Goal: Task Accomplishment & Management: Manage account settings

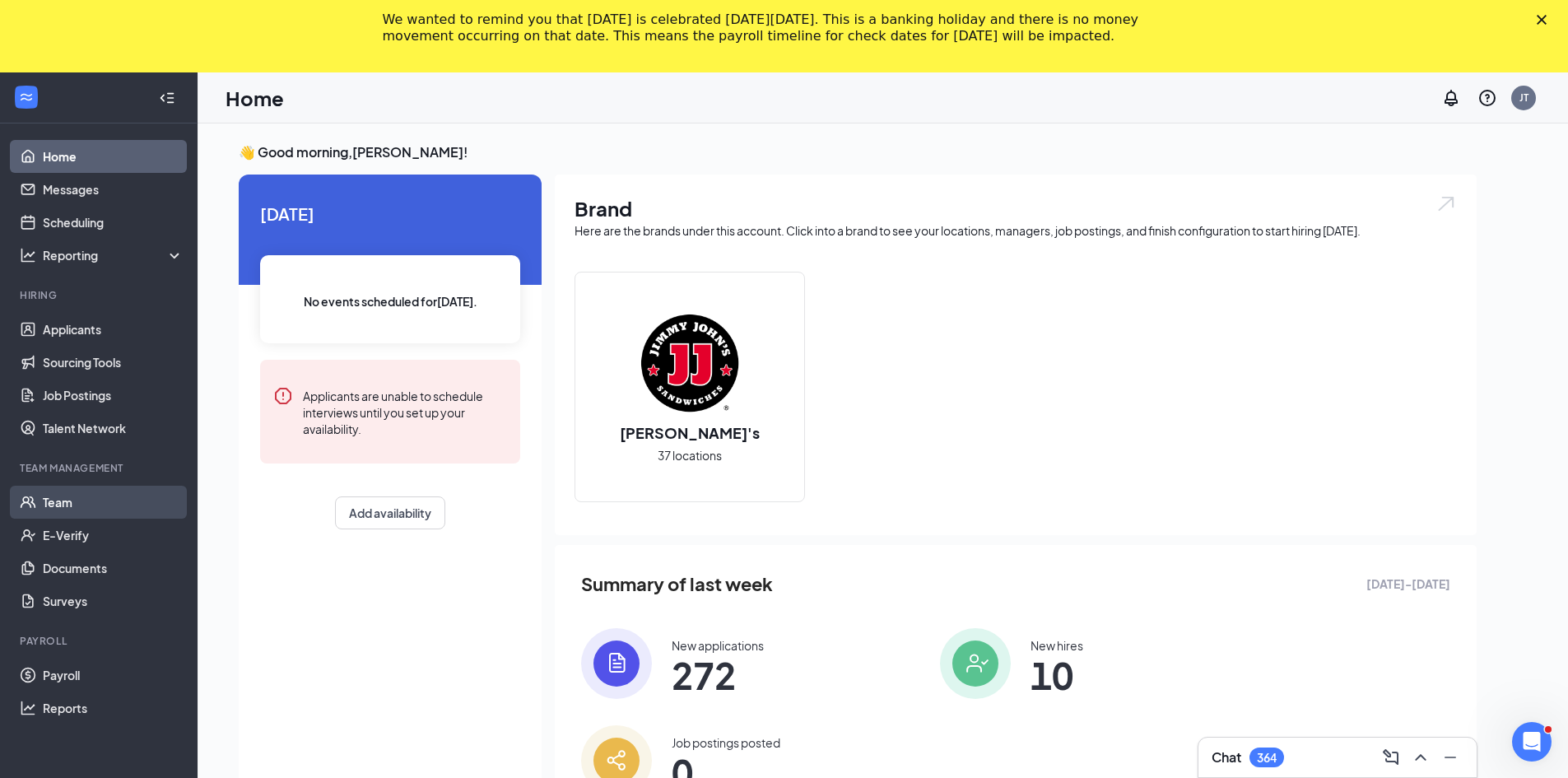
click at [56, 504] on link "Team" at bounding box center [113, 502] width 141 height 33
click at [67, 510] on link "Team" at bounding box center [113, 502] width 141 height 33
click at [99, 398] on link "Job Postings" at bounding box center [113, 395] width 141 height 33
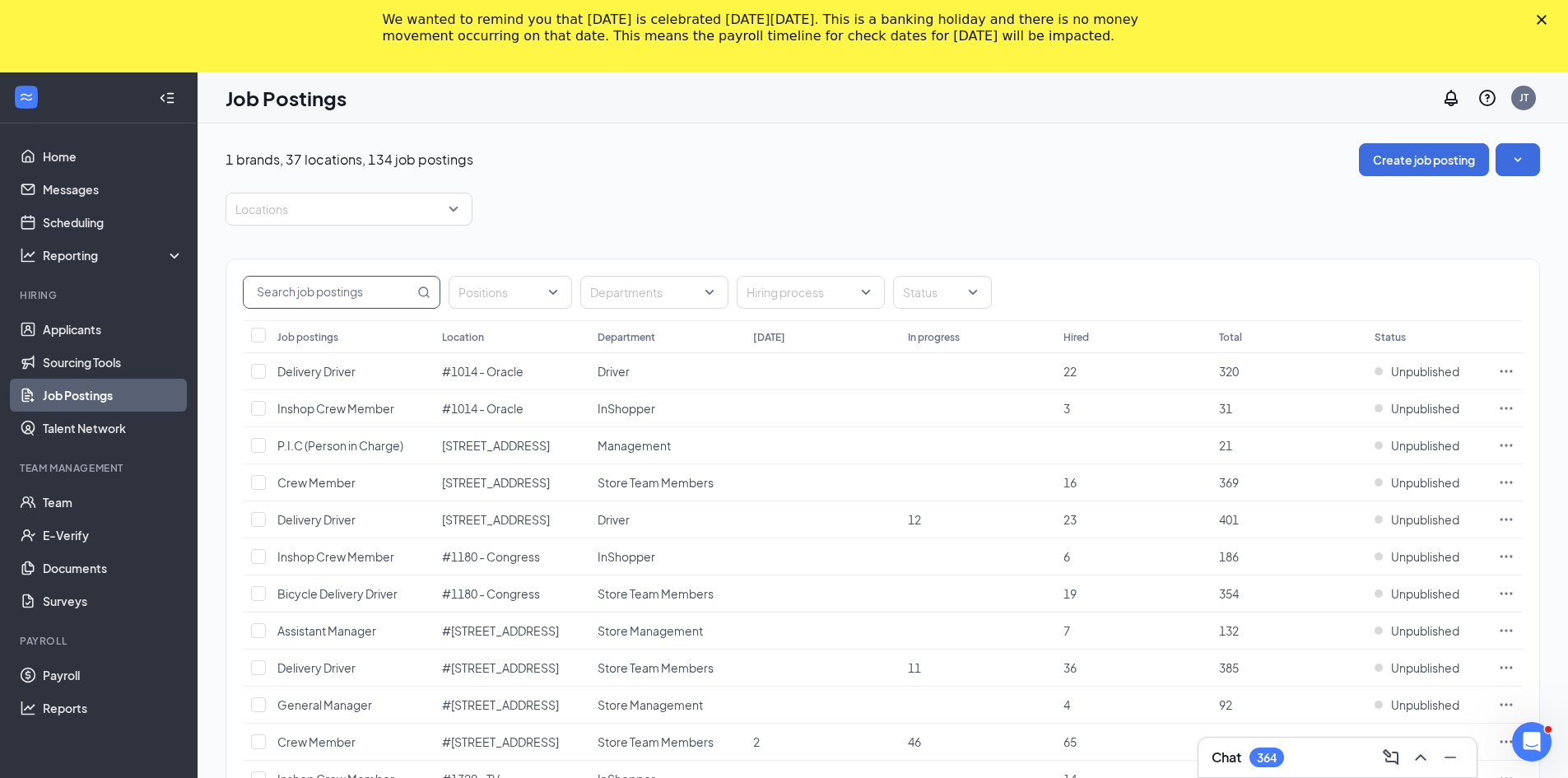
click at [315, 292] on input "text" at bounding box center [328, 292] width 170 height 32
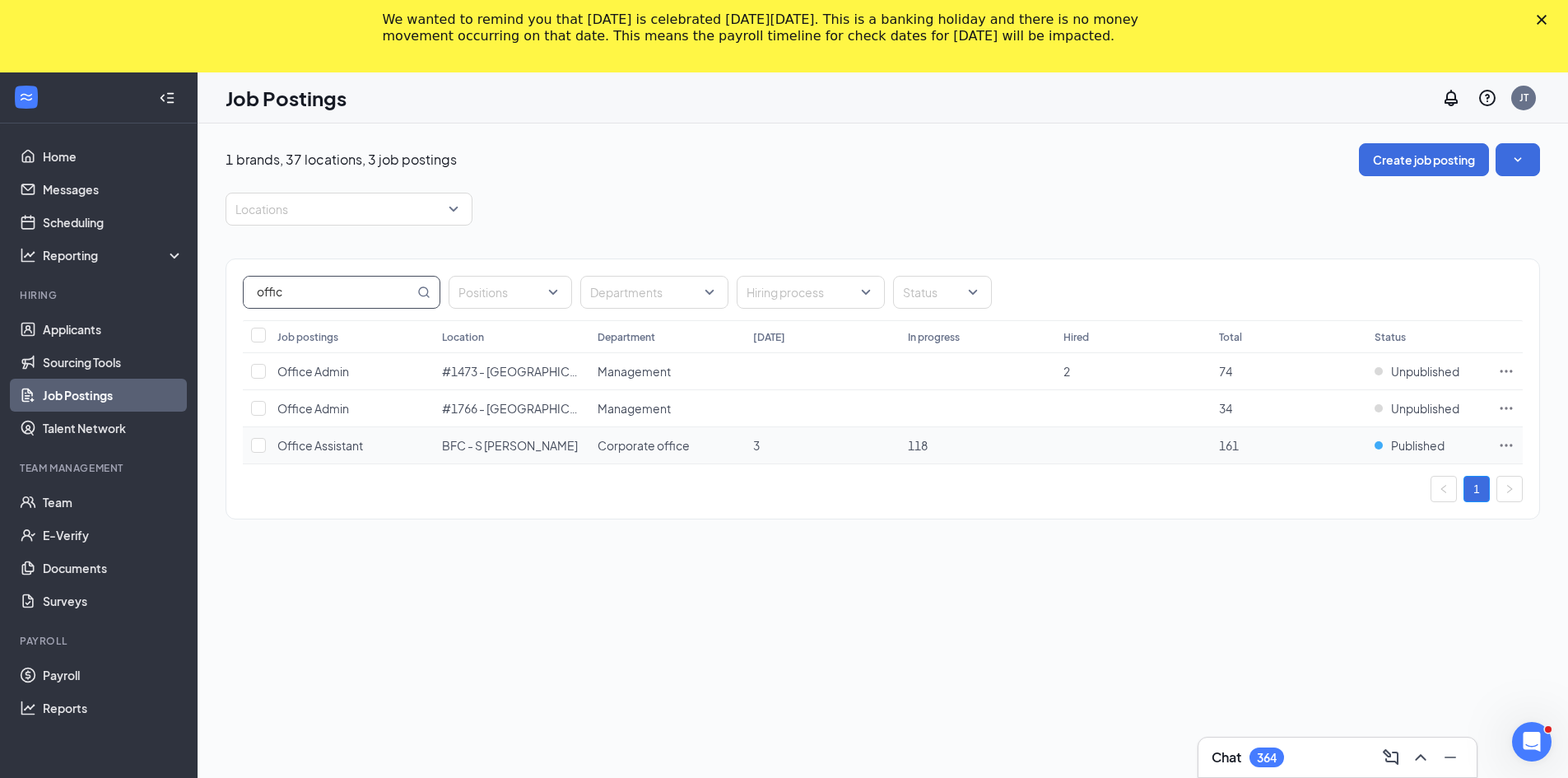
type input "offic"
click at [1507, 447] on icon "Ellipses" at bounding box center [1506, 445] width 16 height 16
click at [1333, 615] on span "View applicants" at bounding box center [1390, 624] width 221 height 18
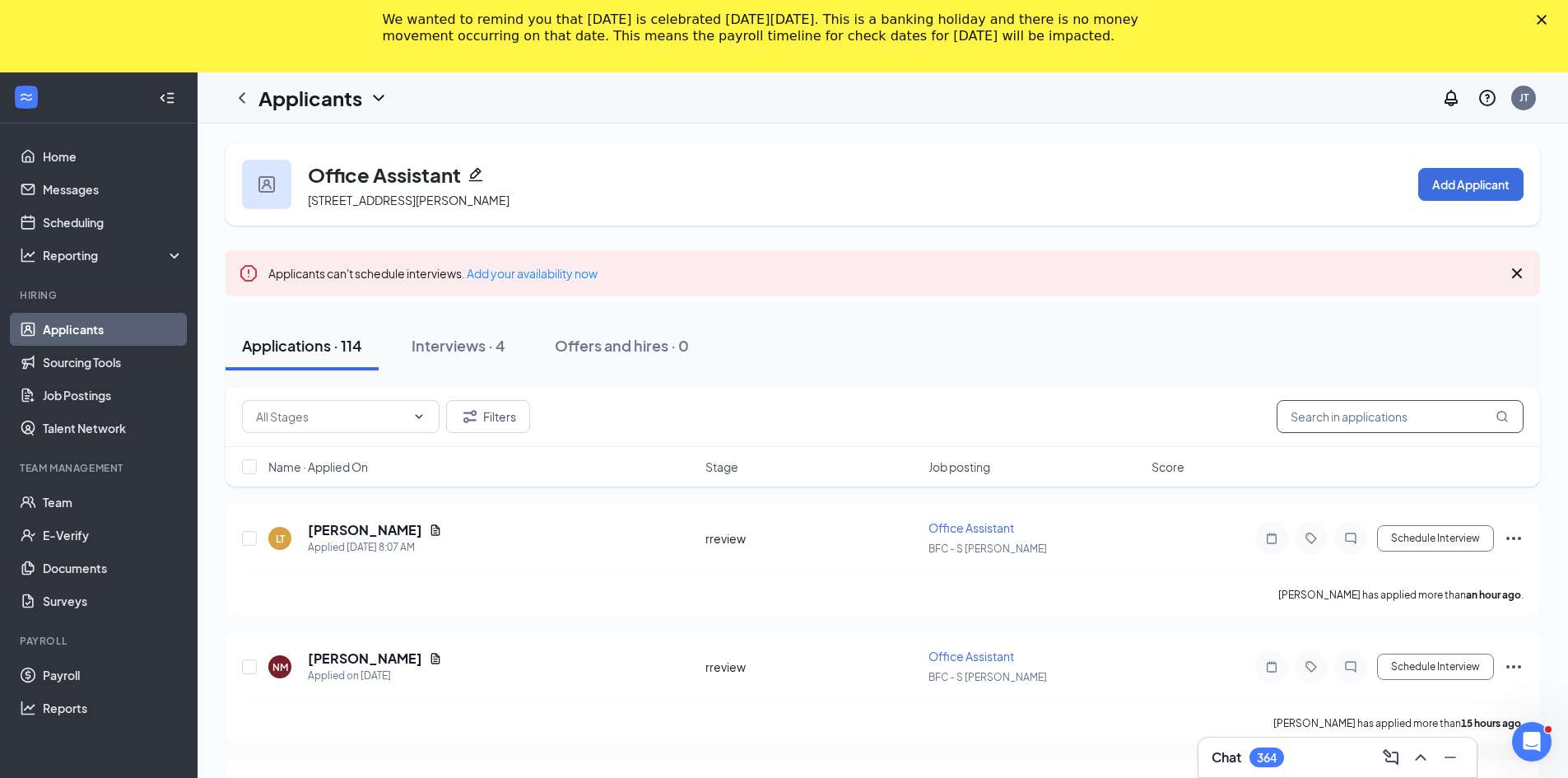
click at [1333, 419] on input "text" at bounding box center [1400, 416] width 247 height 33
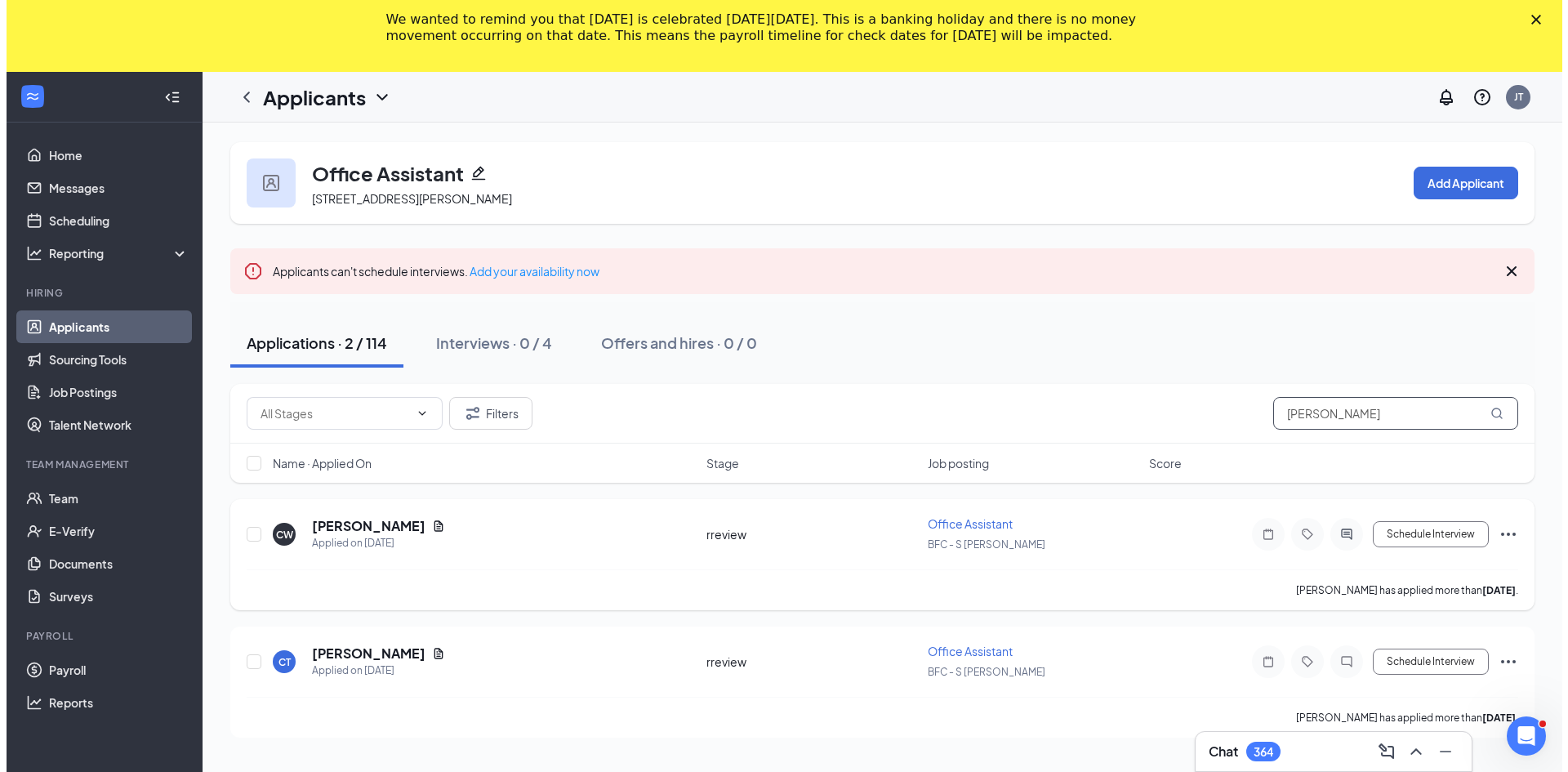
scroll to position [72, 0]
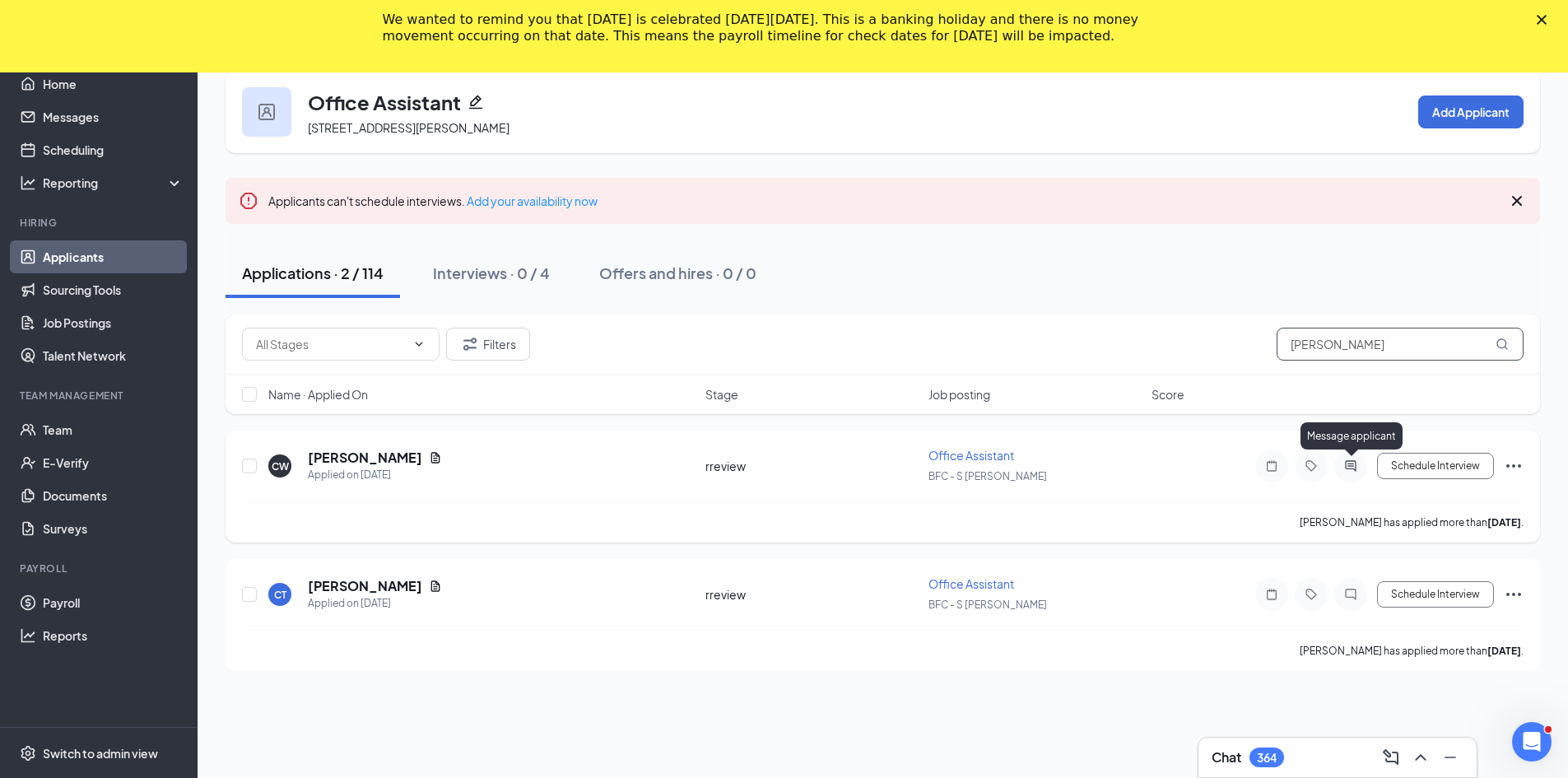
type input "[PERSON_NAME]"
click at [1346, 466] on icon "ActiveChat" at bounding box center [1351, 465] width 11 height 11
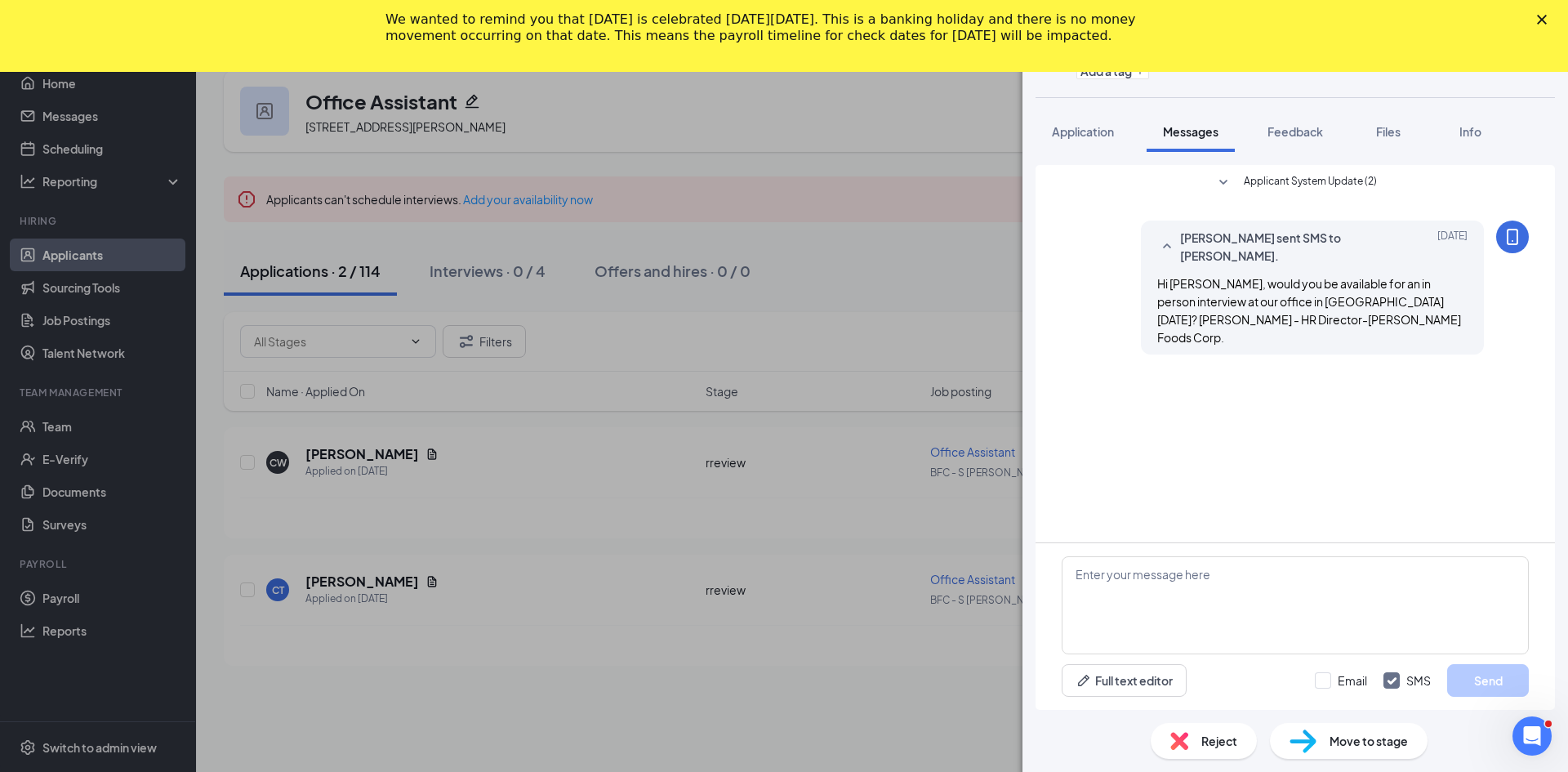
click at [860, 184] on div "CW [PERSON_NAME] Office Assistant at BFC - S [PERSON_NAME] Add a tag Applicatio…" at bounding box center [784, 386] width 1568 height 772
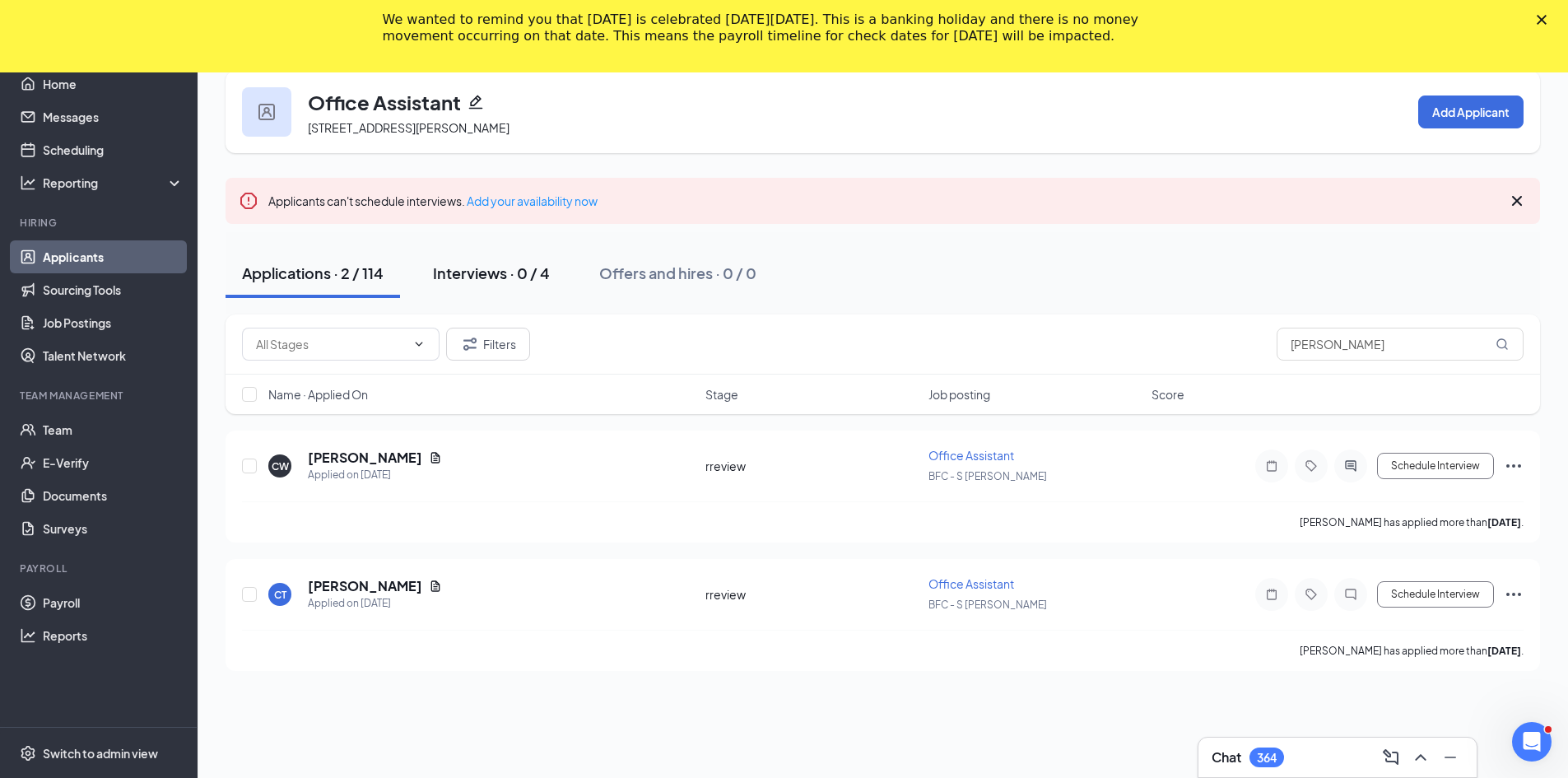
click at [502, 272] on div "Interviews · 0 / 4" at bounding box center [491, 272] width 117 height 21
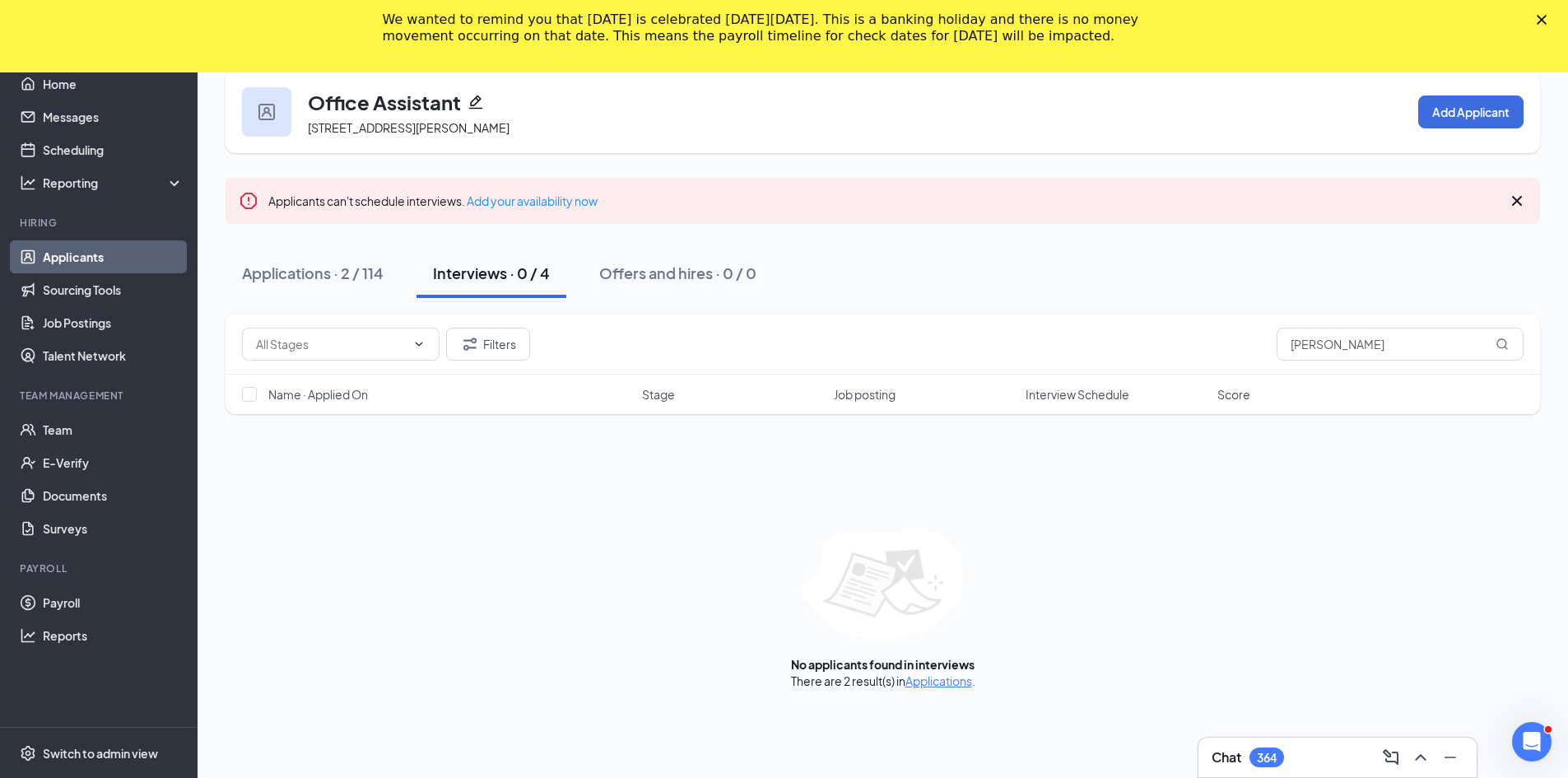
click at [482, 271] on div "Interviews · 0 / 4" at bounding box center [491, 272] width 117 height 21
click at [1363, 351] on input "[PERSON_NAME]" at bounding box center [1400, 343] width 247 height 33
type input "c"
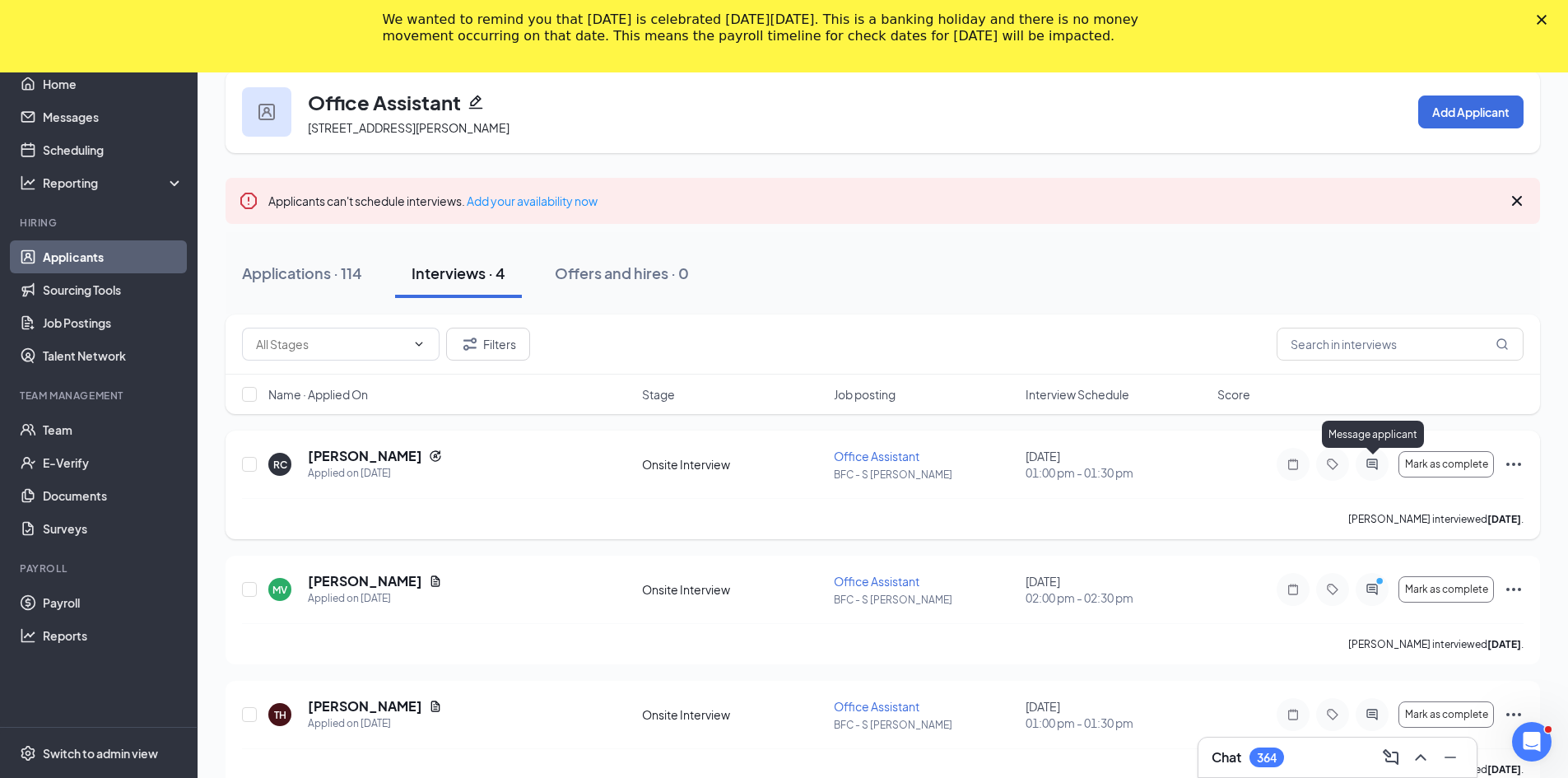
click at [1375, 462] on icon "ActiveChat" at bounding box center [1372, 464] width 20 height 14
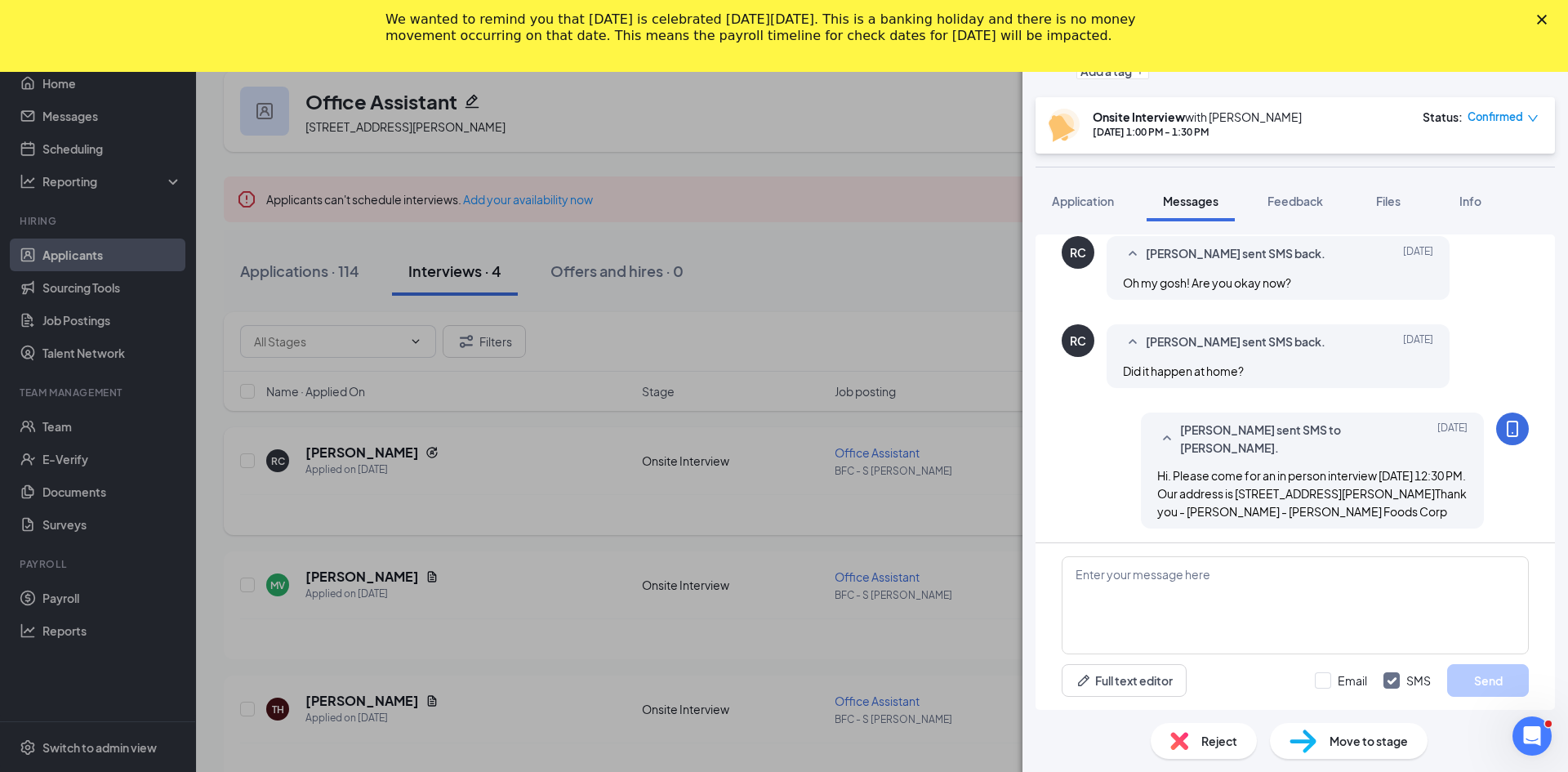
scroll to position [778, 0]
click at [939, 221] on div "RC [PERSON_NAME] Office Assistant at BFC - S [PERSON_NAME] Add a tag Onsite Int…" at bounding box center [784, 386] width 1568 height 772
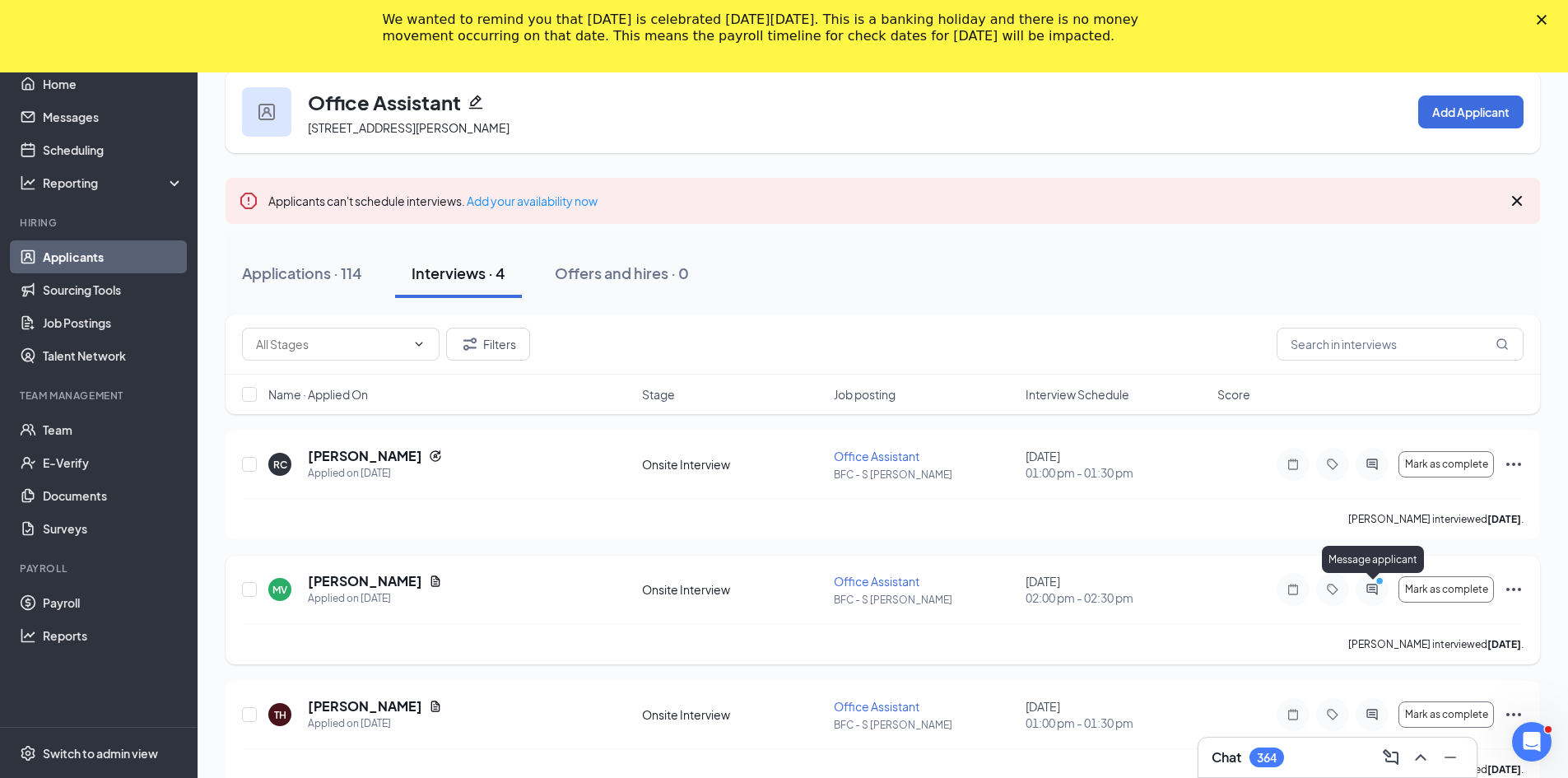
click at [1375, 590] on icon "ActiveChat" at bounding box center [1372, 589] width 20 height 14
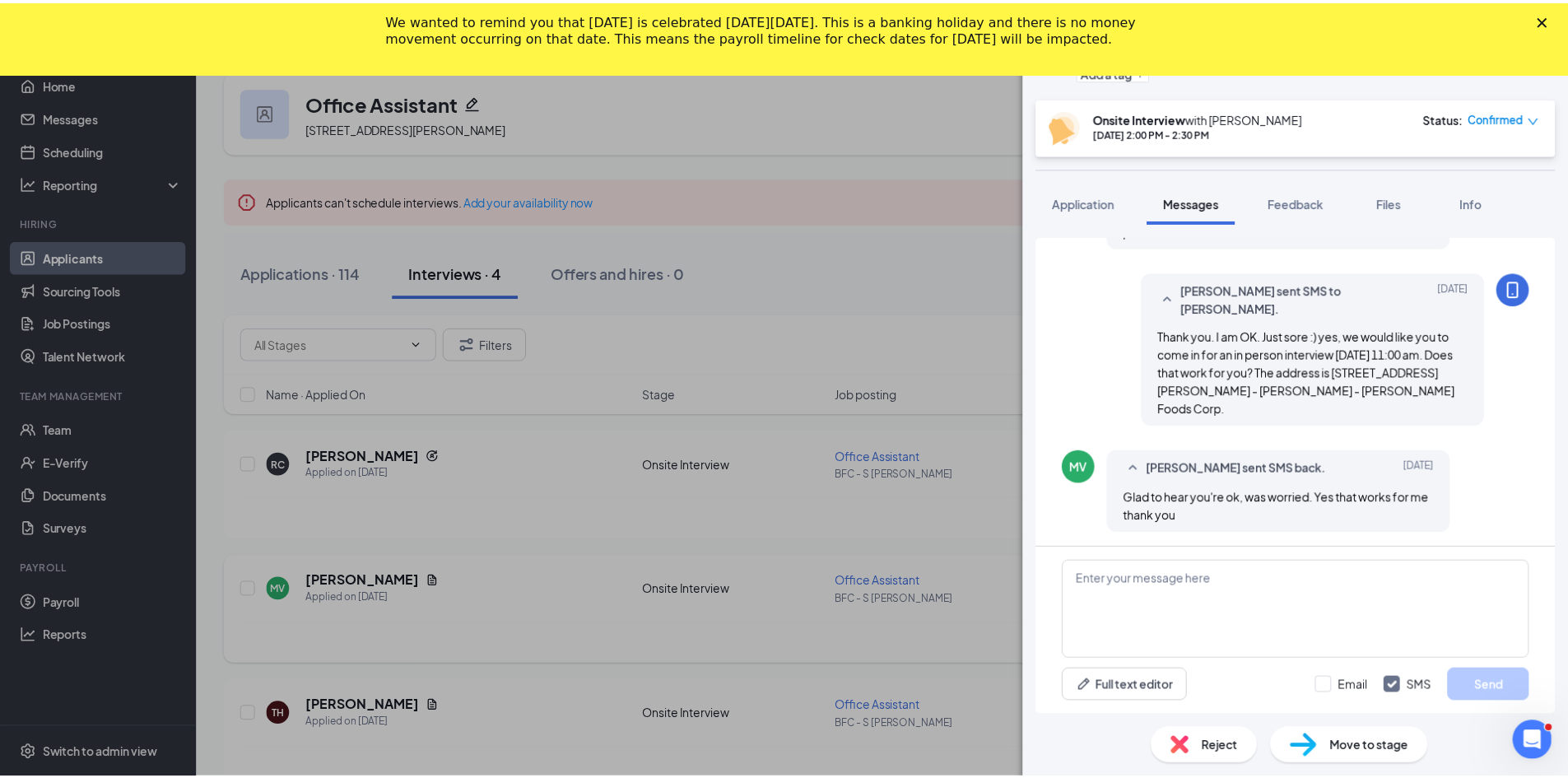
scroll to position [1008, 0]
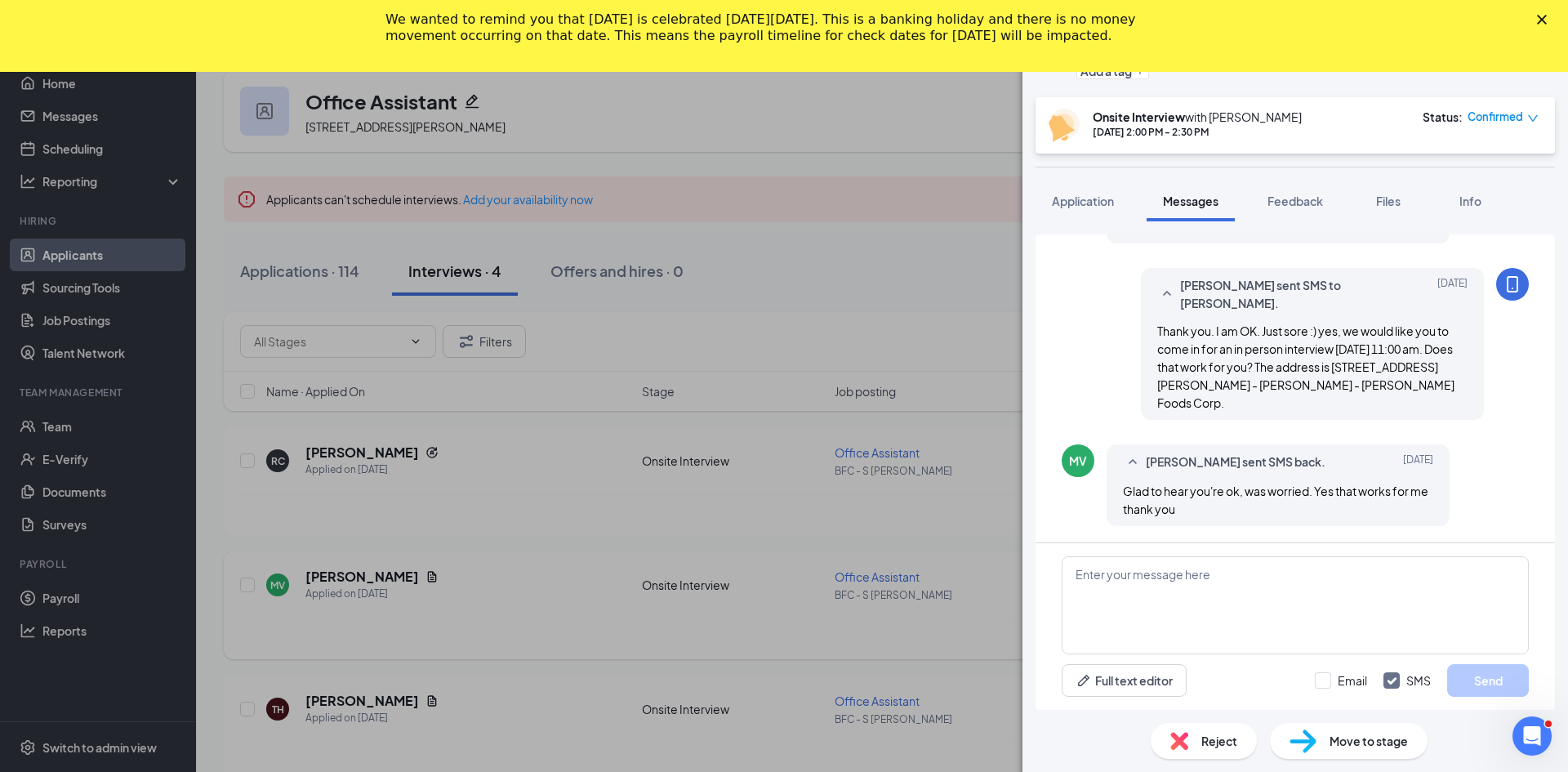
click at [913, 214] on div "MV [PERSON_NAME] Office Assistant at BFC - S [PERSON_NAME] Add a tag Onsite Int…" at bounding box center [784, 386] width 1568 height 772
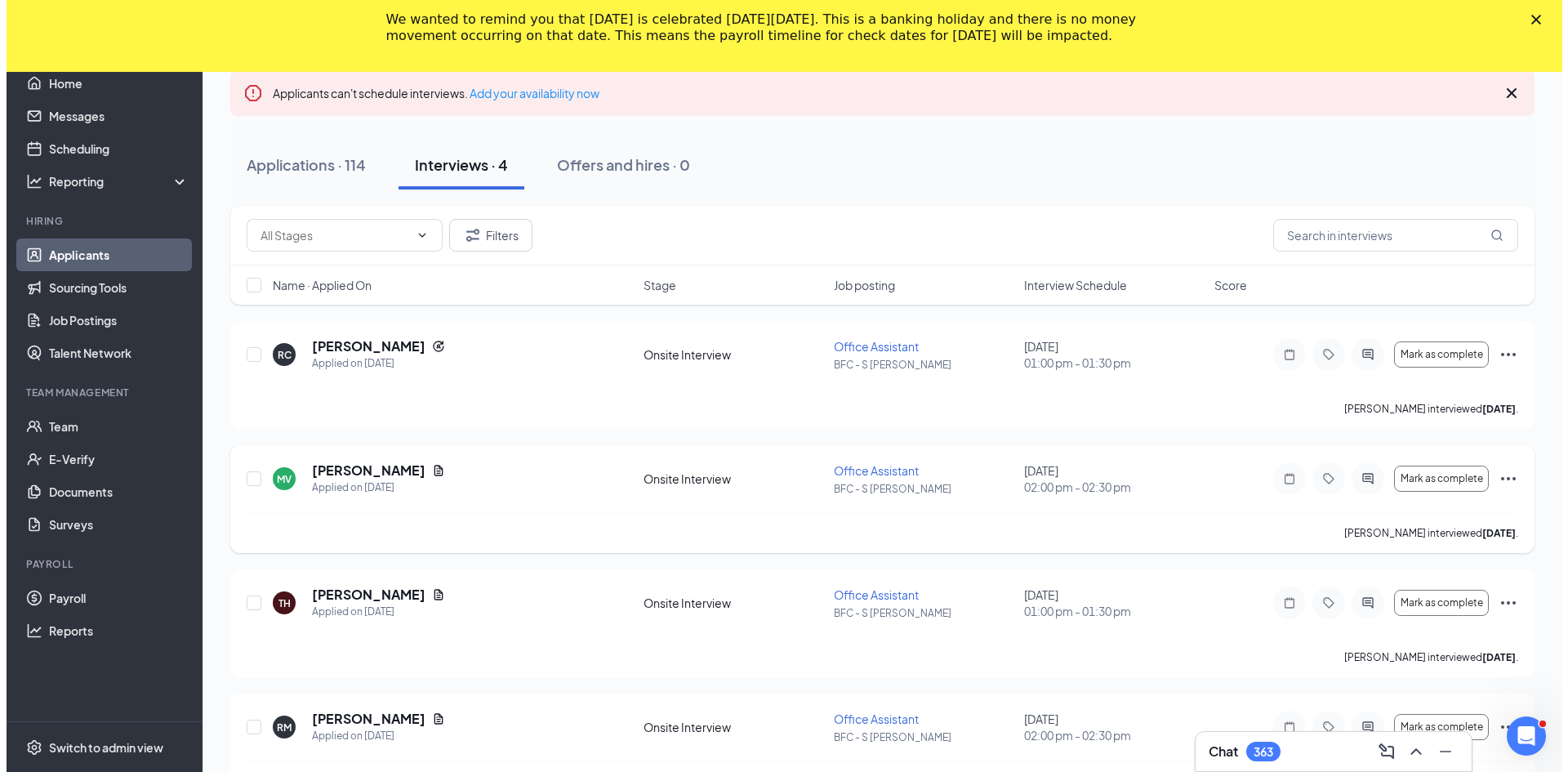
scroll to position [227, 0]
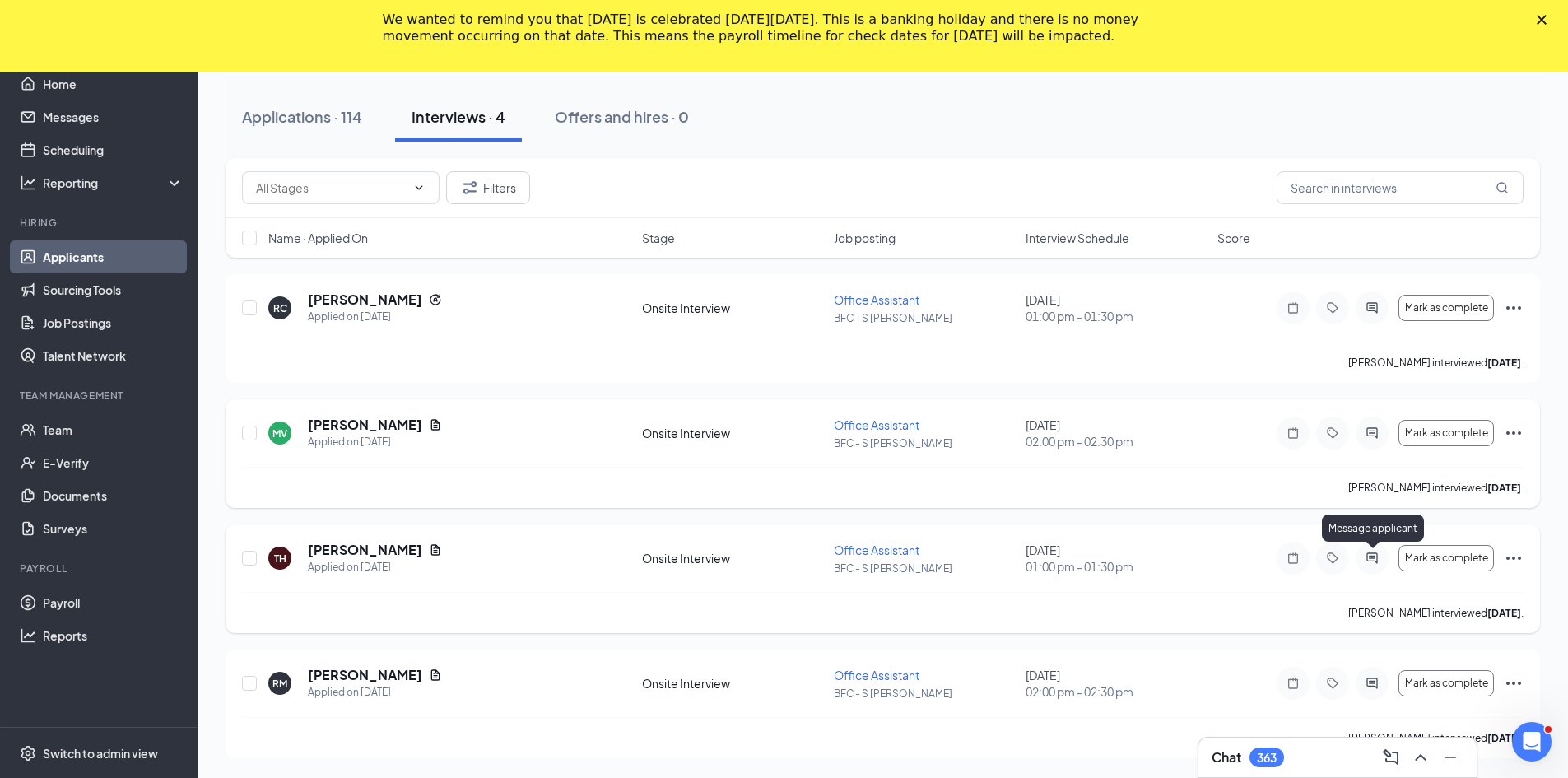
click at [1373, 561] on icon "ActiveChat" at bounding box center [1371, 558] width 11 height 11
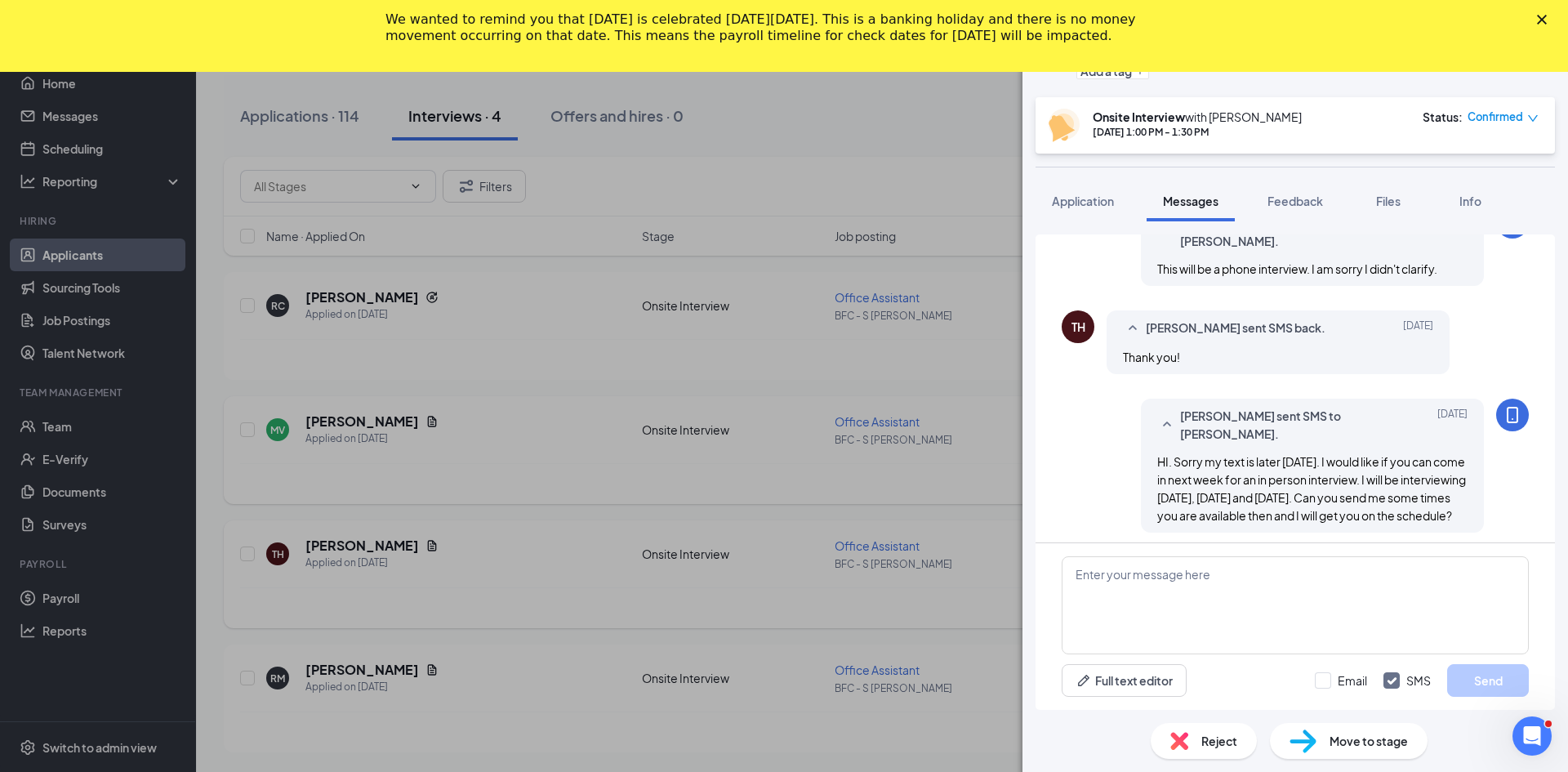
scroll to position [648, 0]
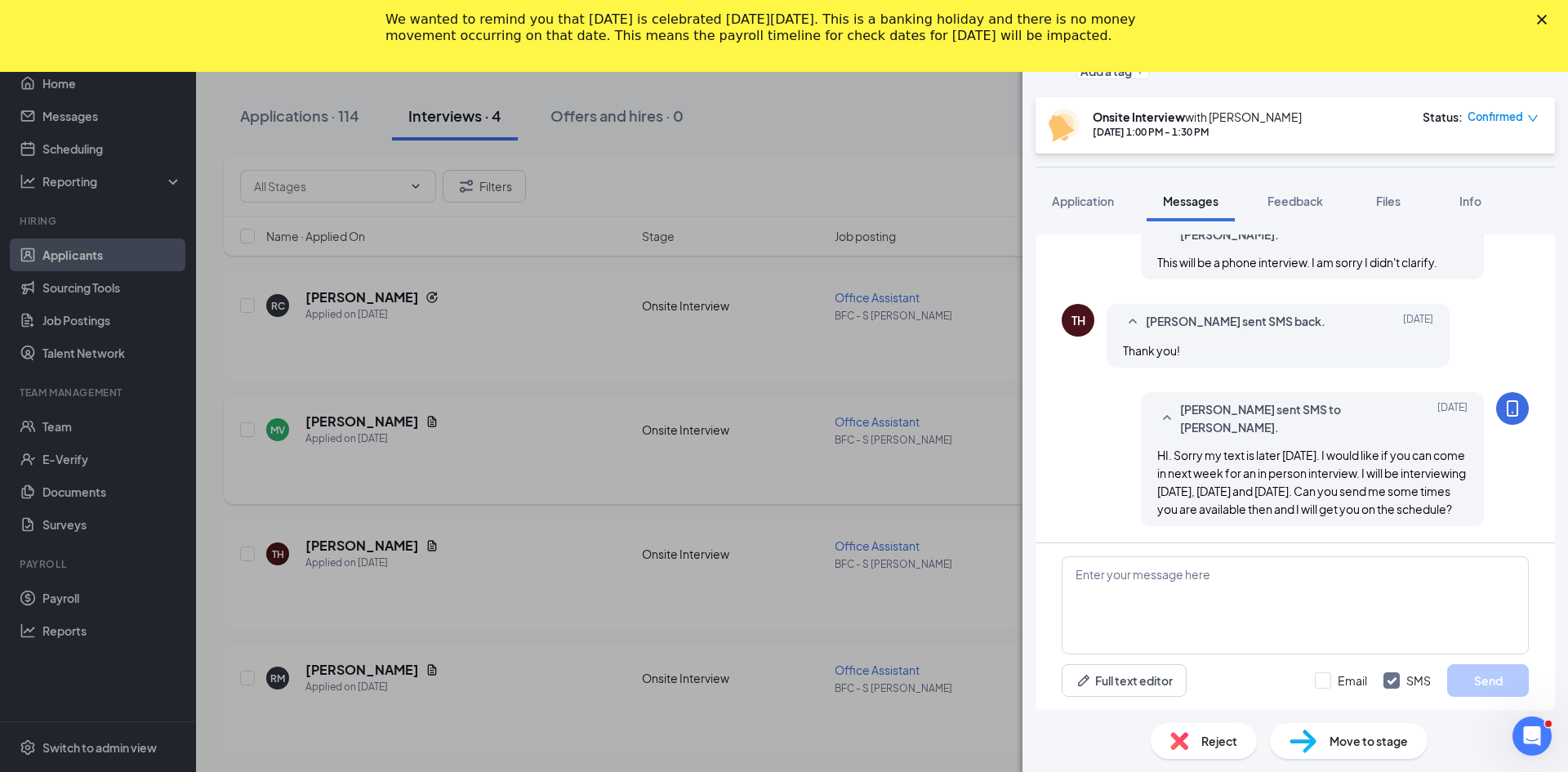
click at [847, 129] on div "TH [PERSON_NAME] Office Assistant at BFC - S [PERSON_NAME] Add a tag Onsite Int…" at bounding box center [784, 386] width 1568 height 772
click at [987, 133] on div "TH [PERSON_NAME] Office Assistant at BFC - S [PERSON_NAME] Add a tag Onsite Int…" at bounding box center [784, 386] width 1568 height 772
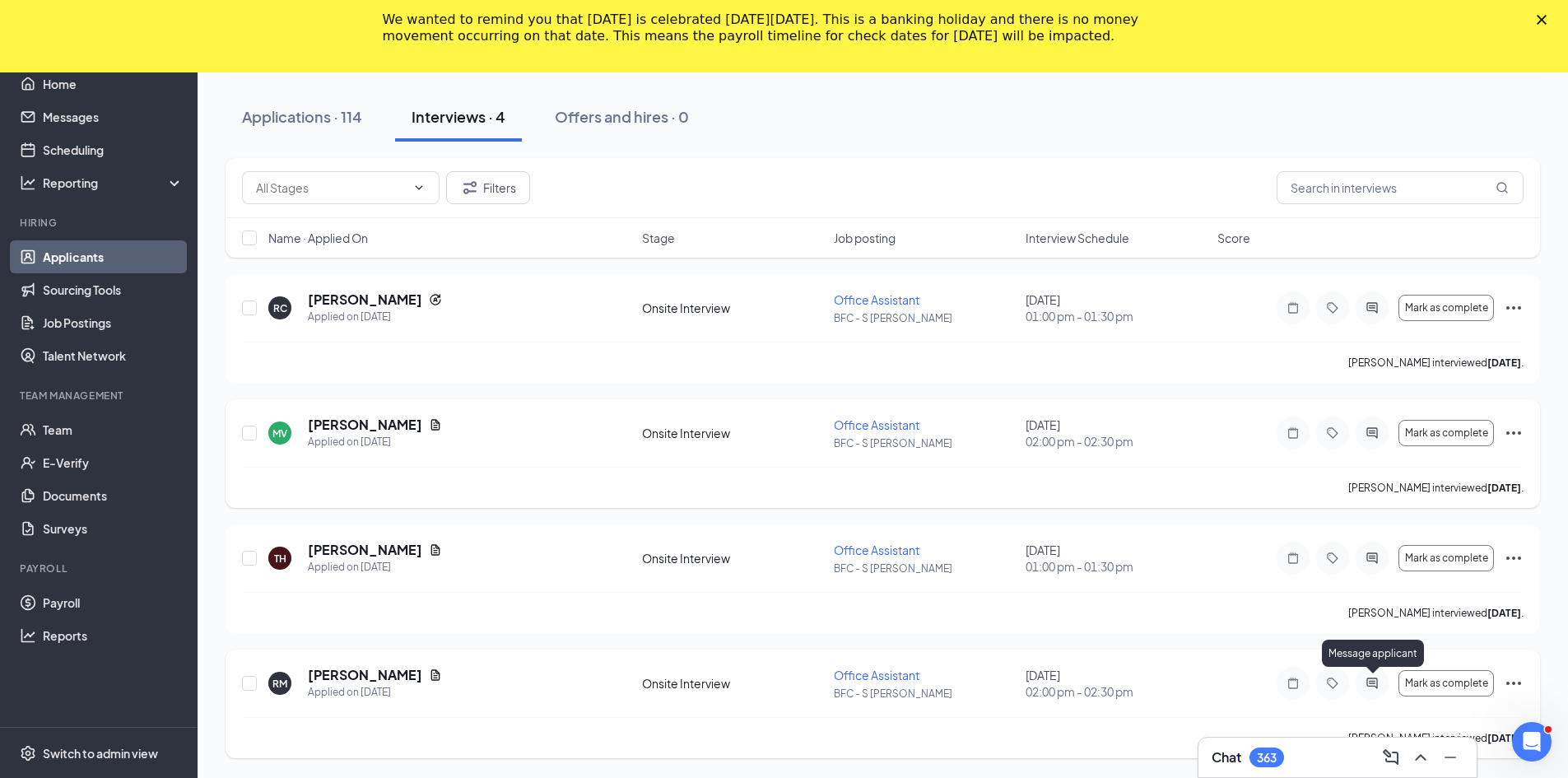
click at [1370, 685] on icon "ActiveChat" at bounding box center [1371, 682] width 11 height 11
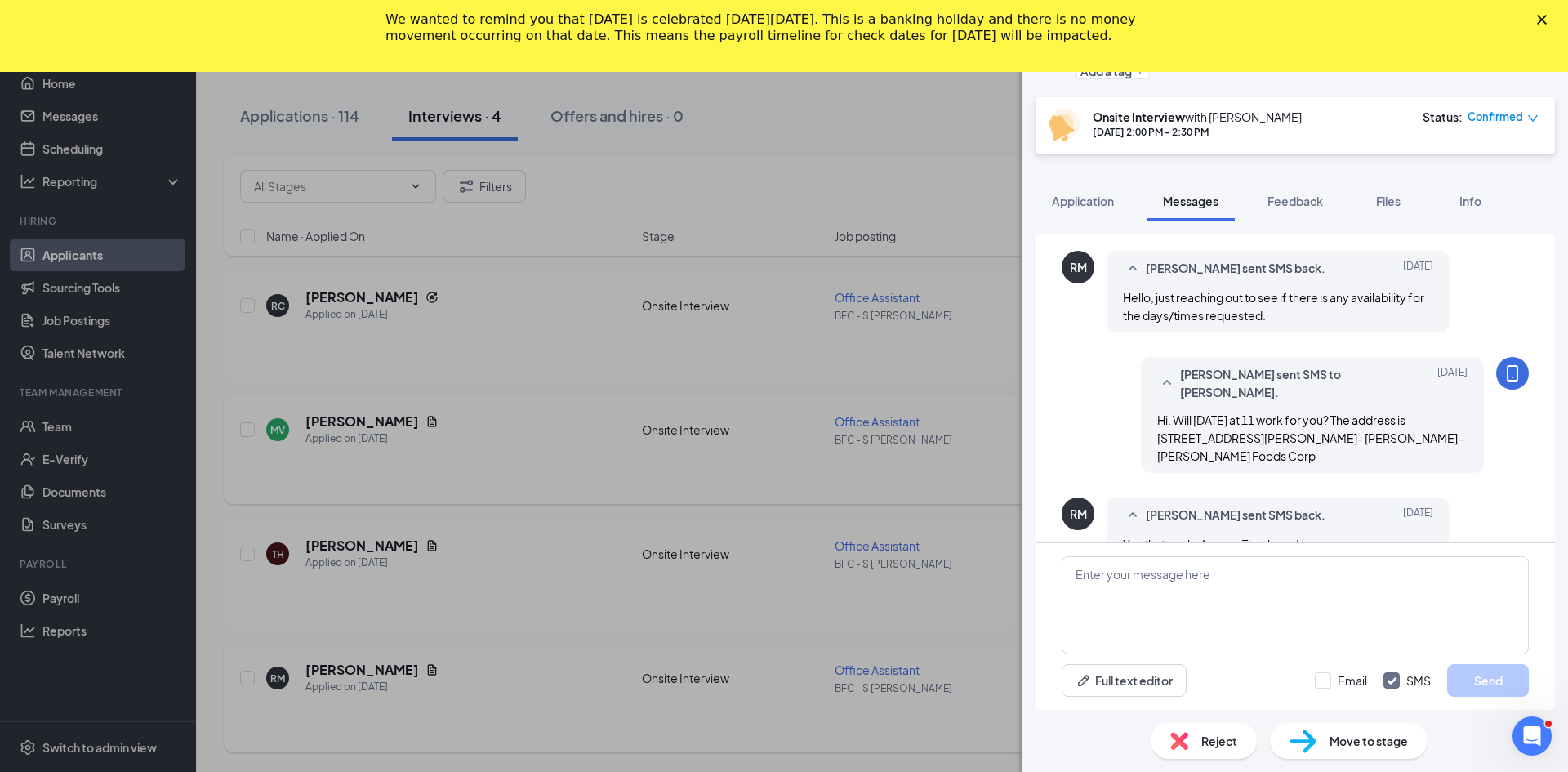
scroll to position [632, 0]
